Goal: Information Seeking & Learning: Check status

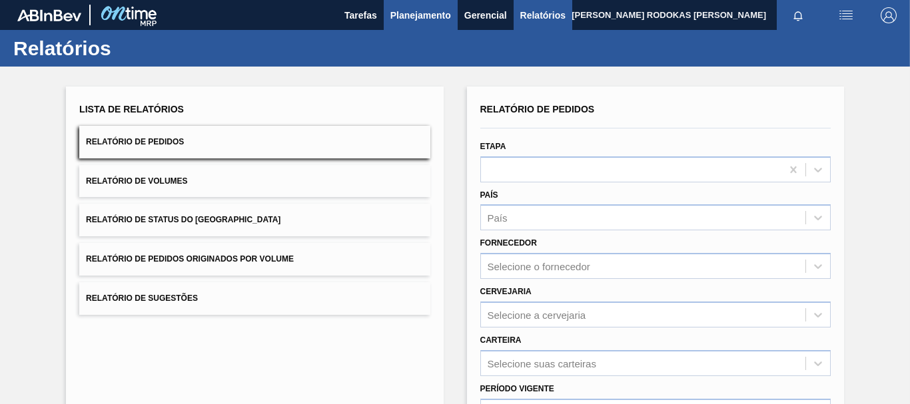
click at [433, 12] on span "Planejamento" at bounding box center [421, 15] width 61 height 16
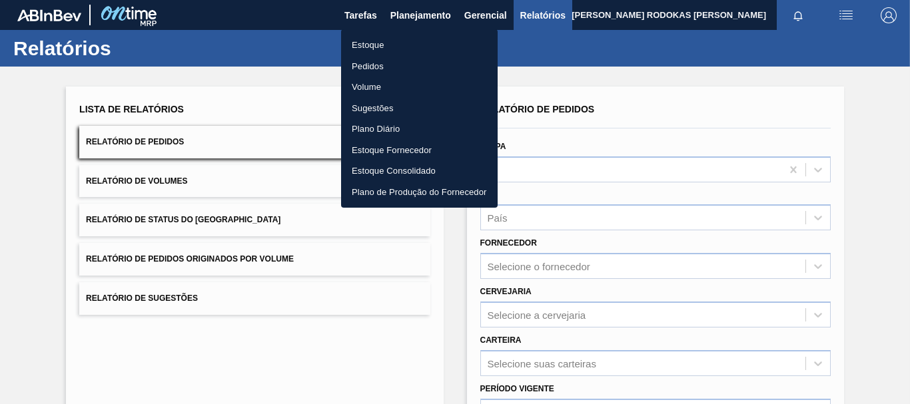
click at [373, 37] on li "Estoque" at bounding box center [419, 45] width 157 height 21
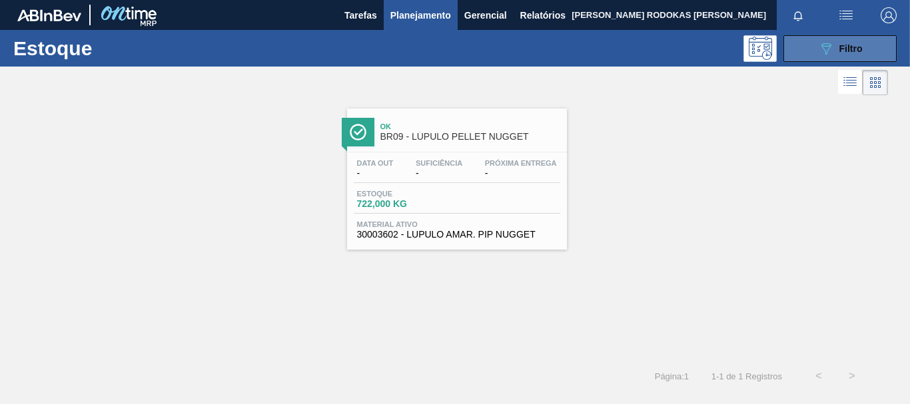
click at [820, 46] on icon "089F7B8B-B2A5-4AFE-B5C0-19BA573D28AC" at bounding box center [826, 49] width 16 height 16
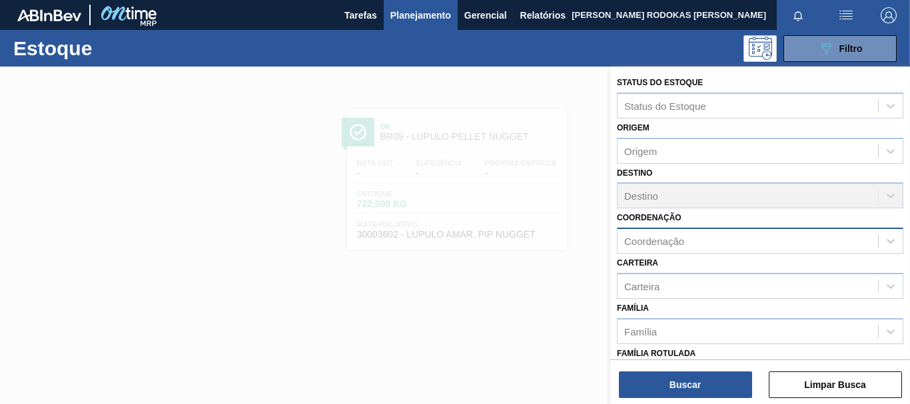
scroll to position [235, 0]
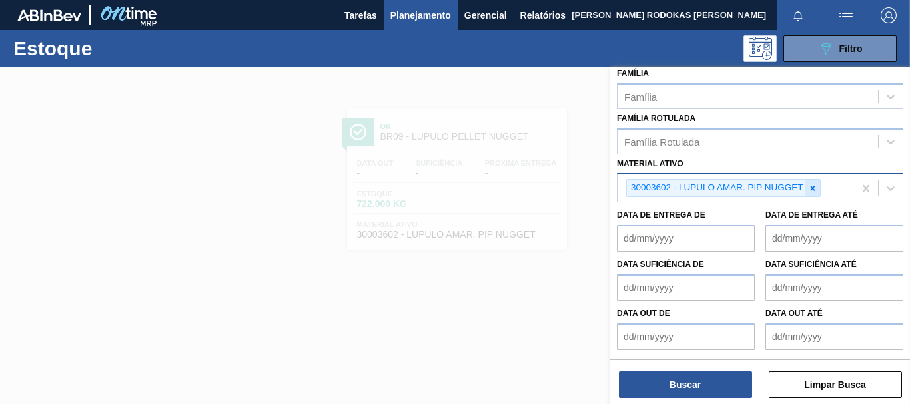
click at [810, 185] on icon at bounding box center [812, 188] width 9 height 9
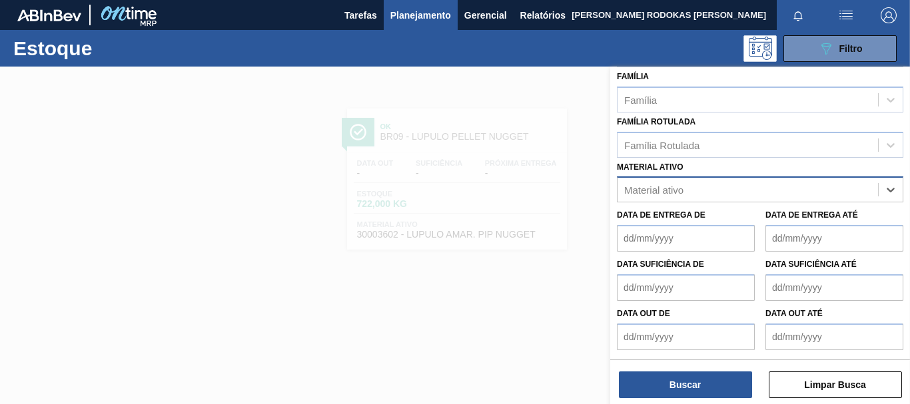
paste ativo "30012546"
type ativo "30012546"
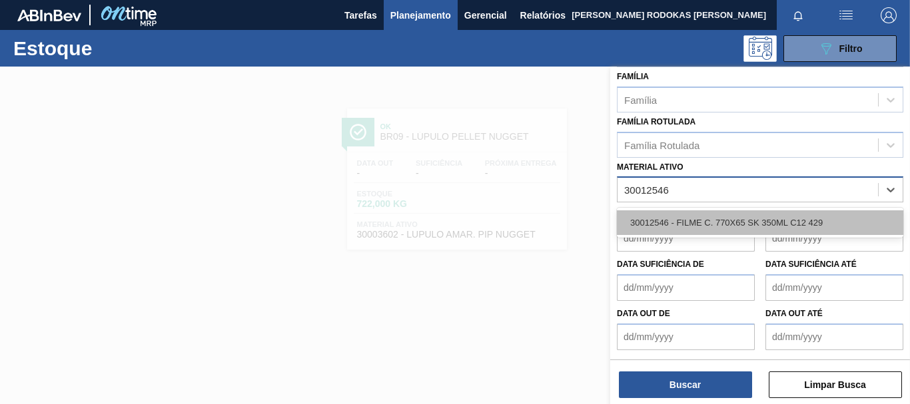
click at [750, 213] on div "30012546 - FILME C. 770X65 SK 350ML C12 429" at bounding box center [760, 223] width 287 height 25
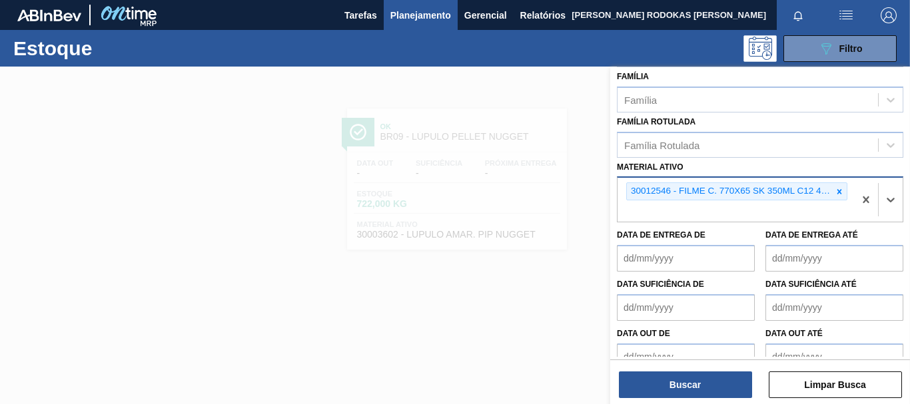
scroll to position [235, 0]
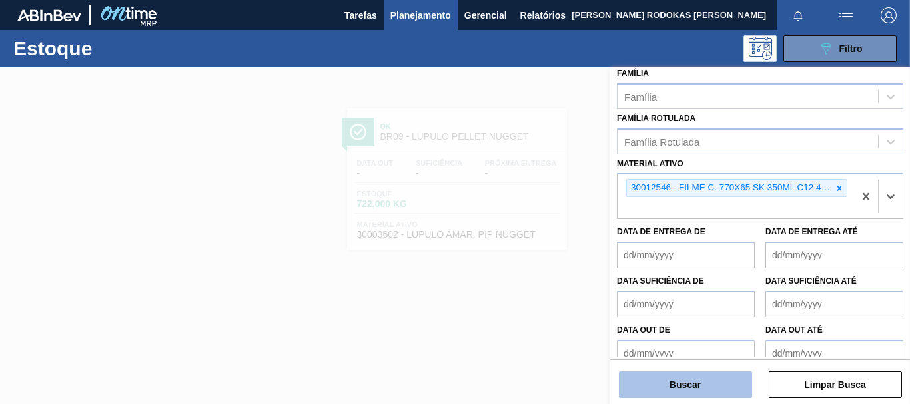
click at [727, 377] on button "Buscar" at bounding box center [685, 385] width 133 height 27
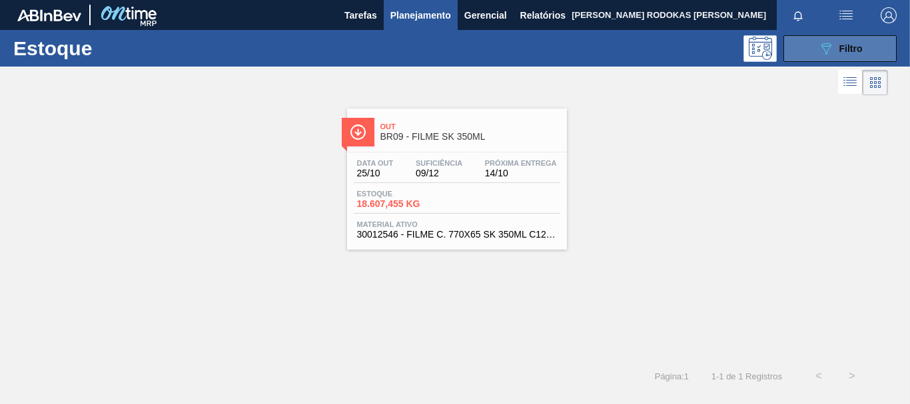
click at [814, 46] on button "089F7B8B-B2A5-4AFE-B5C0-19BA573D28AC Filtro" at bounding box center [840, 48] width 113 height 27
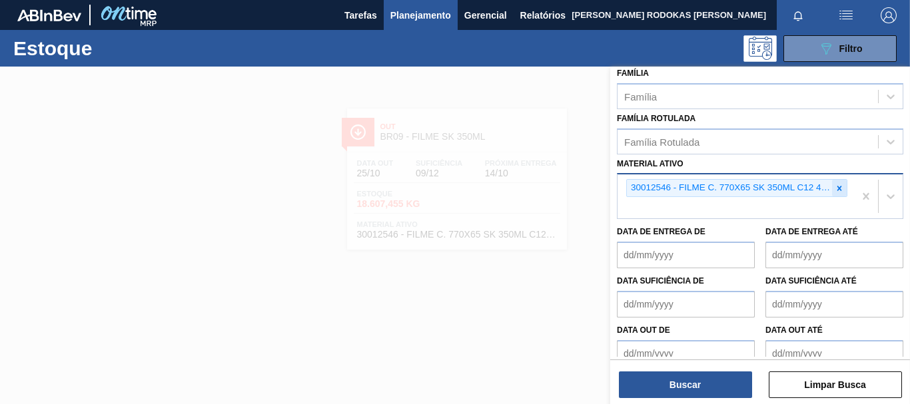
click at [838, 192] on icon at bounding box center [839, 188] width 9 height 9
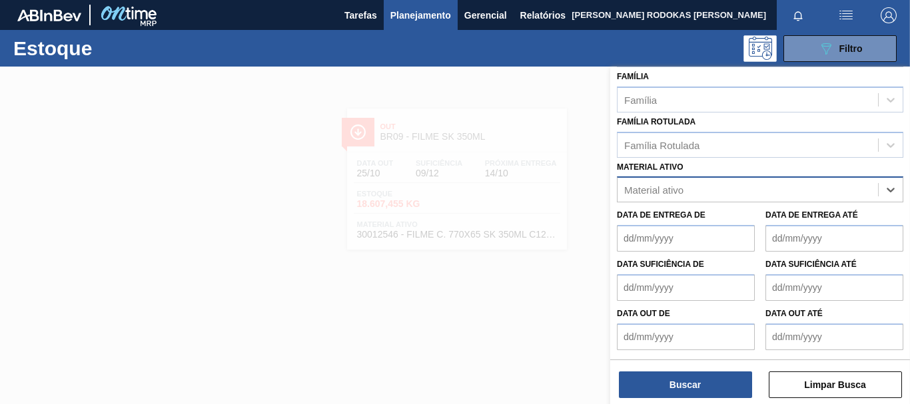
scroll to position [232, 0]
paste ativo "30012535"
type ativo "30012535"
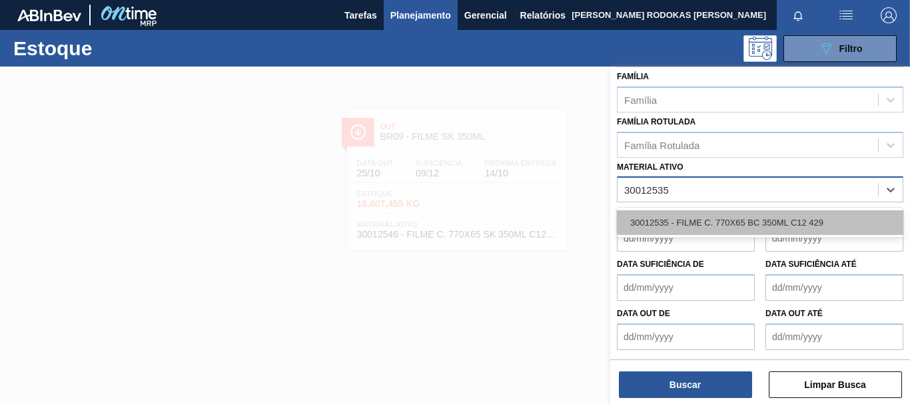
click at [769, 219] on div "30012535 - FILME C. 770X65 BC 350ML C12 429" at bounding box center [760, 223] width 287 height 25
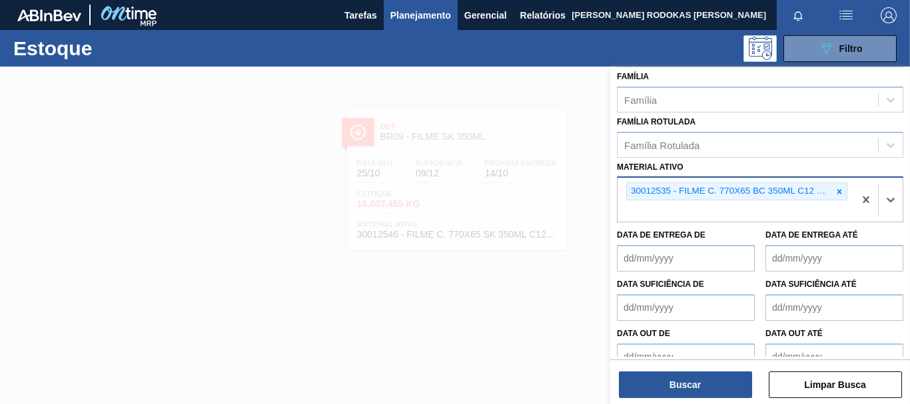
scroll to position [235, 0]
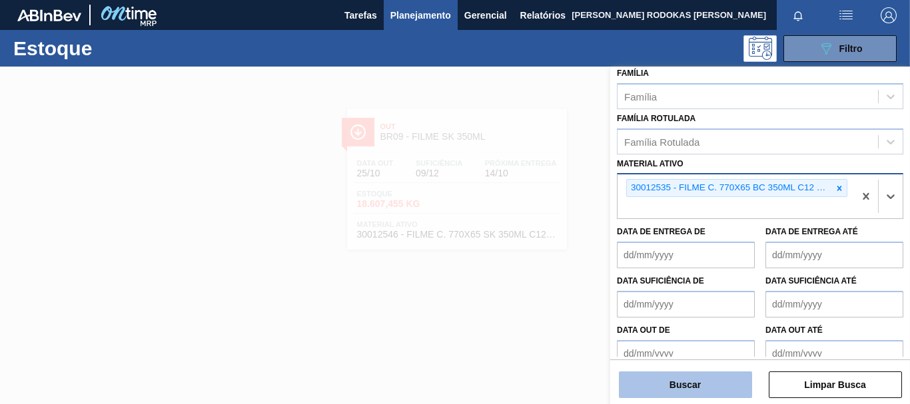
click at [702, 396] on button "Buscar" at bounding box center [685, 385] width 133 height 27
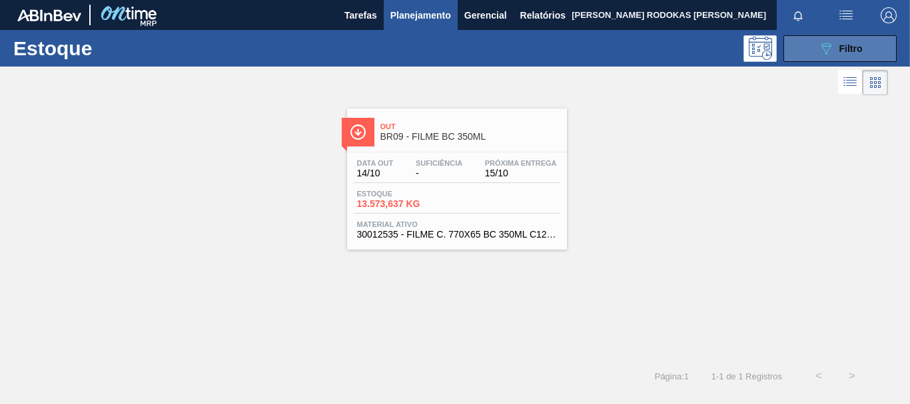
click at [806, 56] on button "089F7B8B-B2A5-4AFE-B5C0-19BA573D28AC Filtro" at bounding box center [840, 48] width 113 height 27
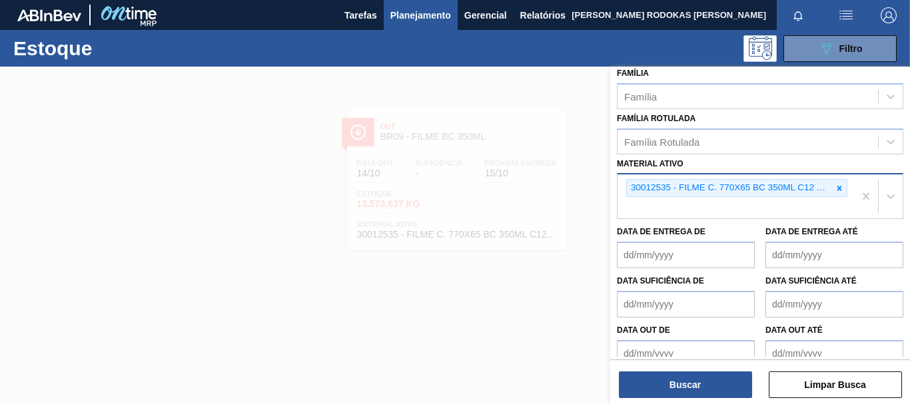
scroll to position [252, 0]
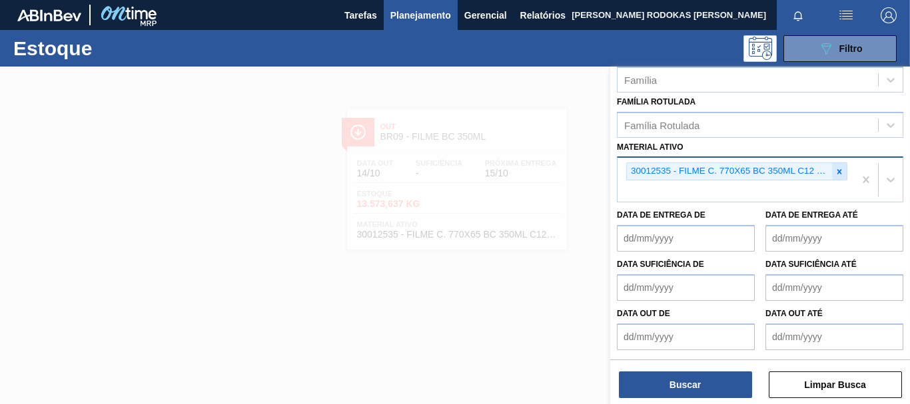
click at [842, 176] on icon at bounding box center [839, 171] width 9 height 9
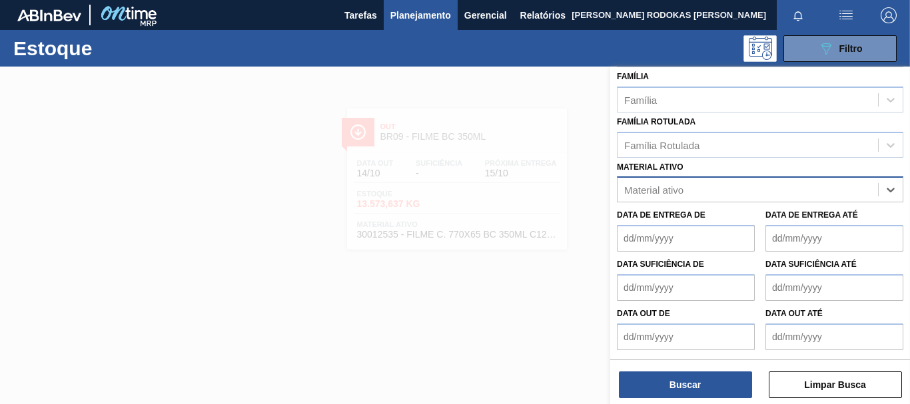
paste ativo "30002268"
type ativo "30002268"
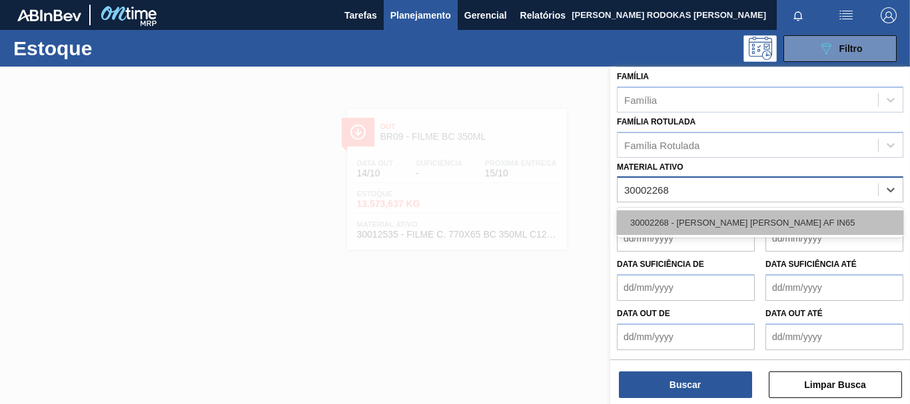
click at [828, 217] on div "30002268 - LACRE CHOPP BC CLARO AF IN65" at bounding box center [760, 223] width 287 height 25
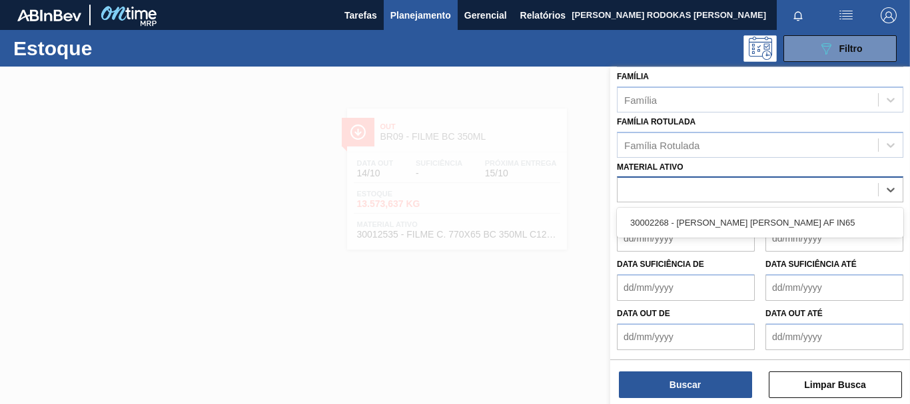
scroll to position [252, 0]
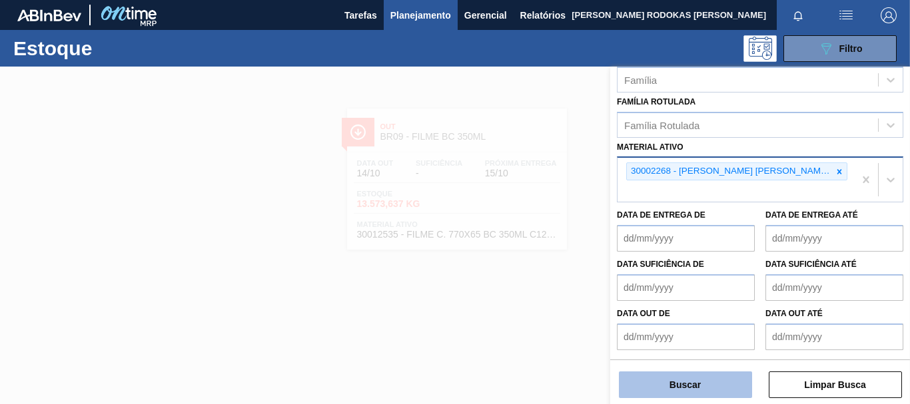
click at [735, 391] on button "Buscar" at bounding box center [685, 385] width 133 height 27
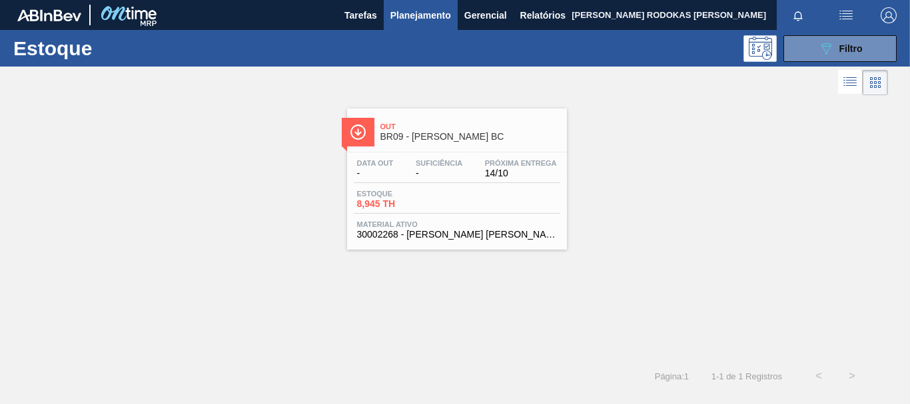
click at [500, 157] on div "Data out - Suficiência - Próxima Entrega 14/10 Estoque 8,945 TH Material ativo …" at bounding box center [457, 198] width 220 height 91
